Goal: Task Accomplishment & Management: Use online tool/utility

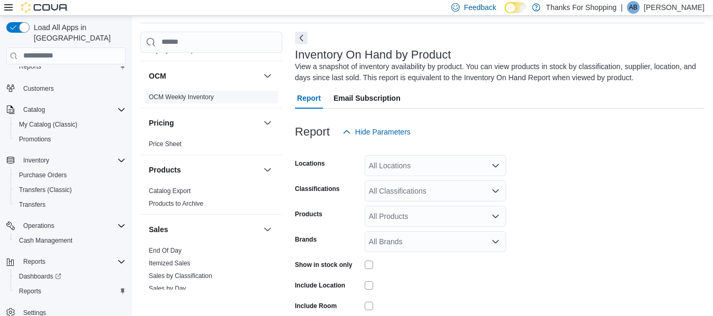
scroll to position [422, 0]
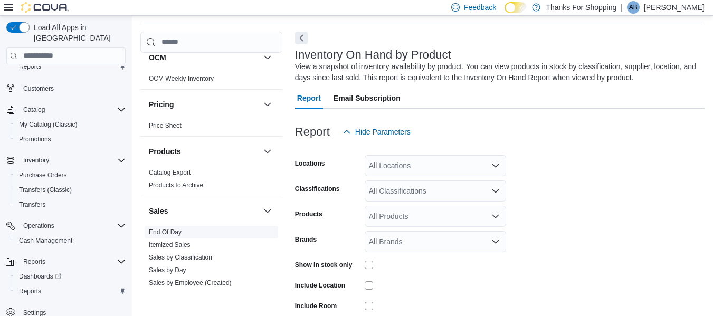
click at [169, 233] on link "End Of Day" at bounding box center [165, 232] width 33 height 7
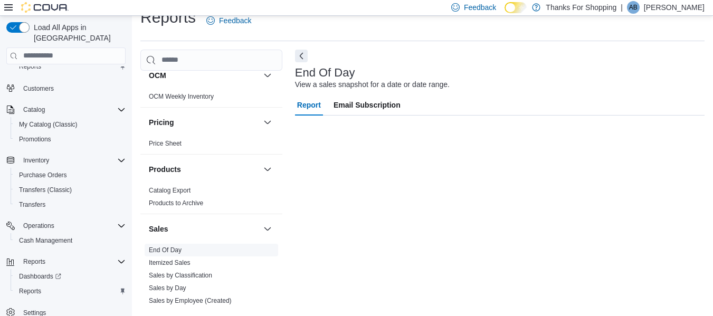
scroll to position [17, 0]
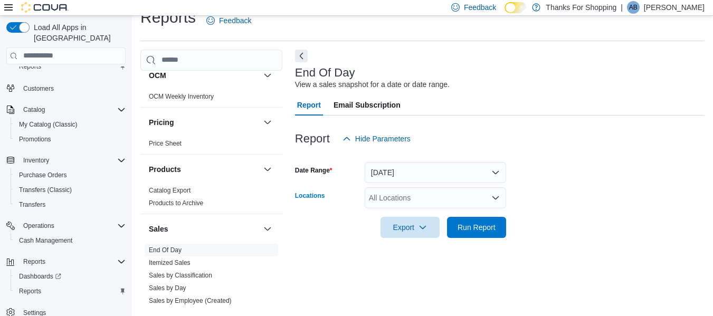
click at [426, 198] on div "All Locations" at bounding box center [435, 197] width 141 height 21
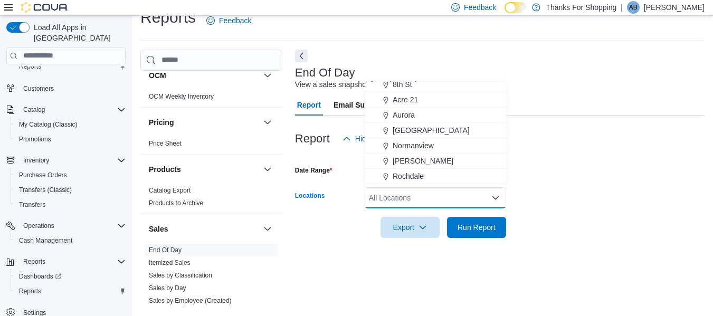
scroll to position [158, 0]
click at [400, 160] on span "[PERSON_NAME]" at bounding box center [423, 160] width 61 height 11
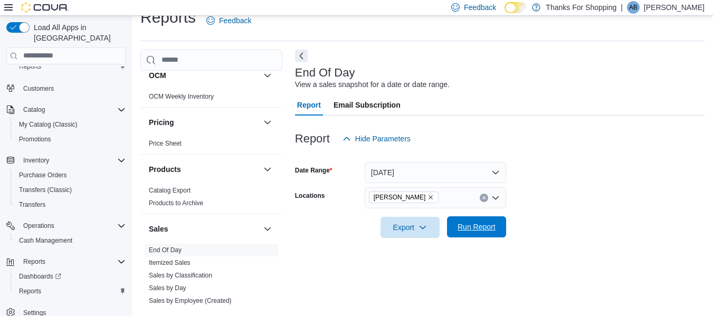
click at [460, 222] on span "Run Report" at bounding box center [477, 227] width 38 height 11
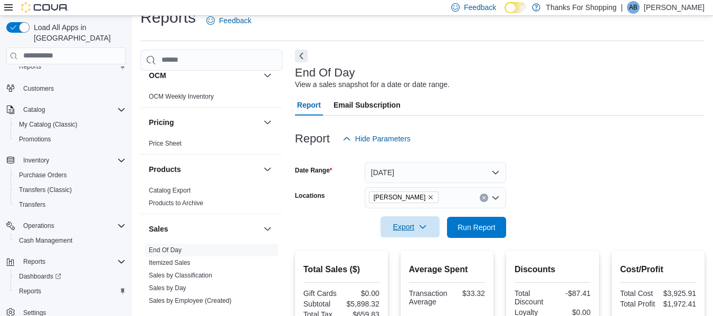
click at [411, 225] on span "Export" at bounding box center [410, 226] width 46 height 21
click at [412, 270] on span "Export to Pdf" at bounding box center [412, 270] width 48 height 8
